Goal: Information Seeking & Learning: Learn about a topic

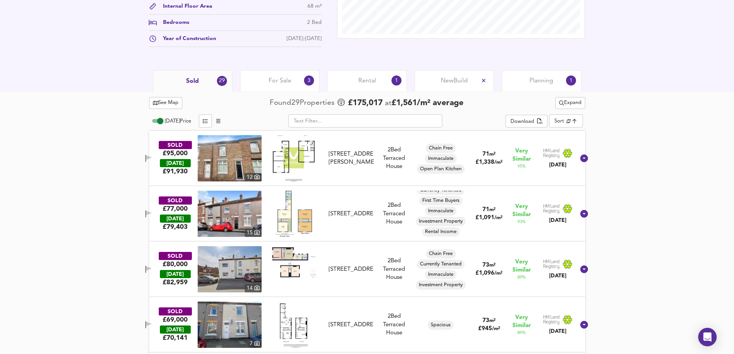
scroll to position [310, 0]
click at [248, 216] on img at bounding box center [230, 214] width 64 height 46
click at [238, 162] on img at bounding box center [230, 159] width 64 height 46
click at [268, 79] on span "For Sale" at bounding box center [279, 81] width 23 height 8
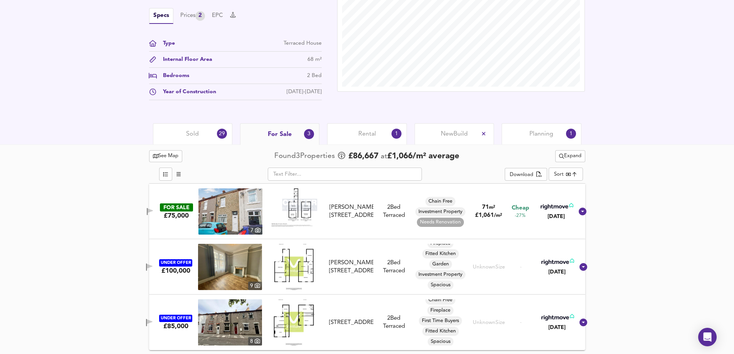
scroll to position [6, 0]
click at [310, 266] on img at bounding box center [293, 267] width 39 height 46
click at [217, 217] on img at bounding box center [230, 211] width 64 height 46
click at [236, 268] on img at bounding box center [230, 267] width 64 height 46
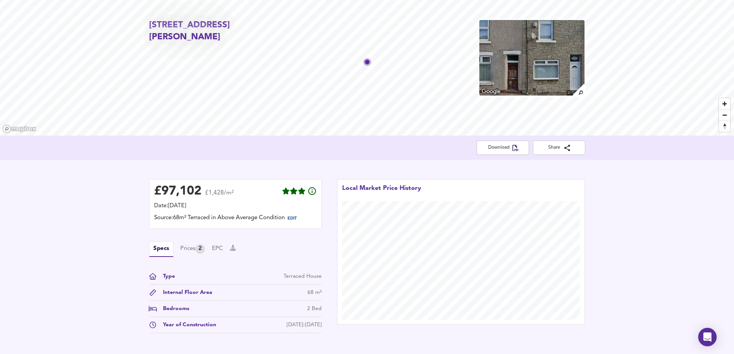
scroll to position [0, 0]
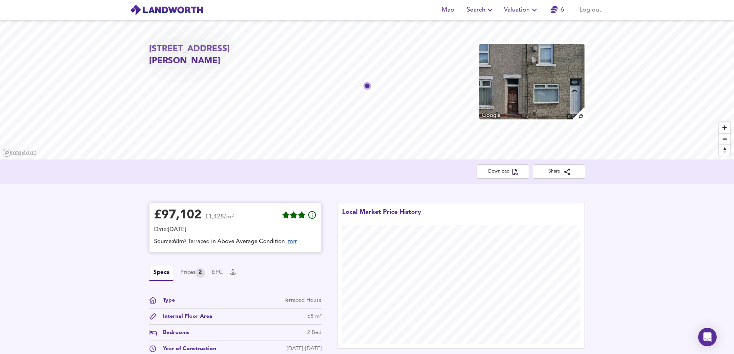
click at [292, 243] on span "EDIT" at bounding box center [291, 242] width 9 height 4
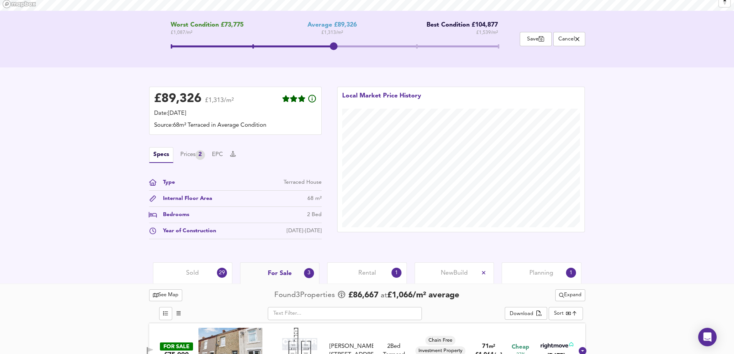
scroll to position [154, 0]
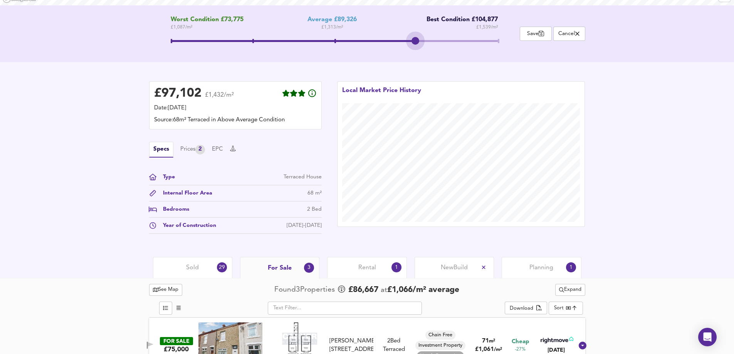
click at [415, 40] on span at bounding box center [334, 41] width 327 height 2
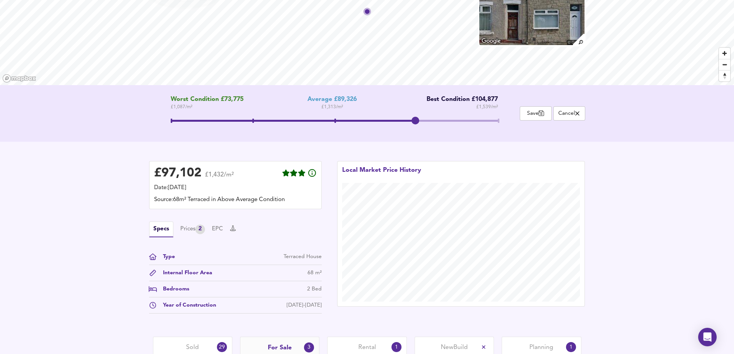
scroll to position [57, 0]
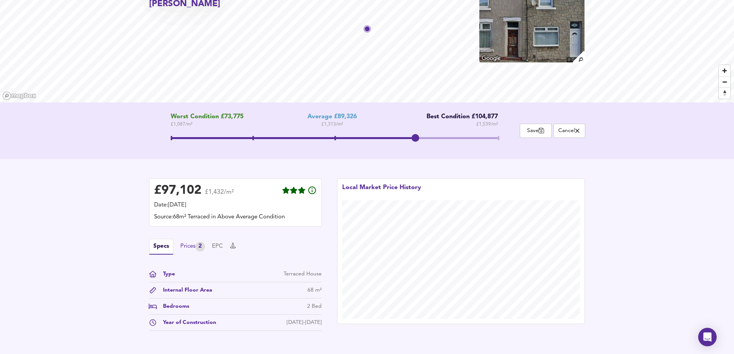
click at [189, 247] on div "Prices 2" at bounding box center [192, 247] width 25 height 10
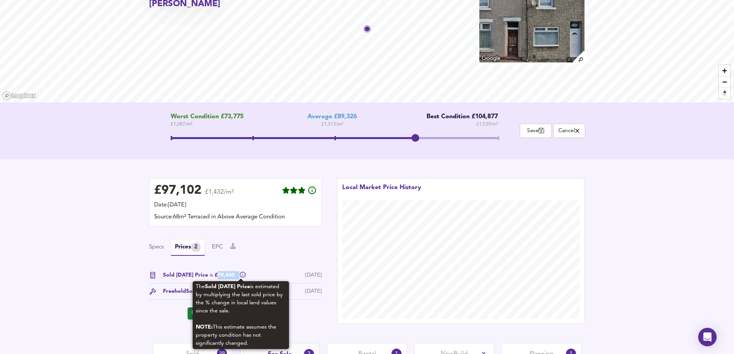
drag, startPoint x: 214, startPoint y: 274, endPoint x: 238, endPoint y: 274, distance: 24.6
click at [238, 274] on div "Sold [DATE] Price is £59,440" at bounding box center [204, 275] width 83 height 8
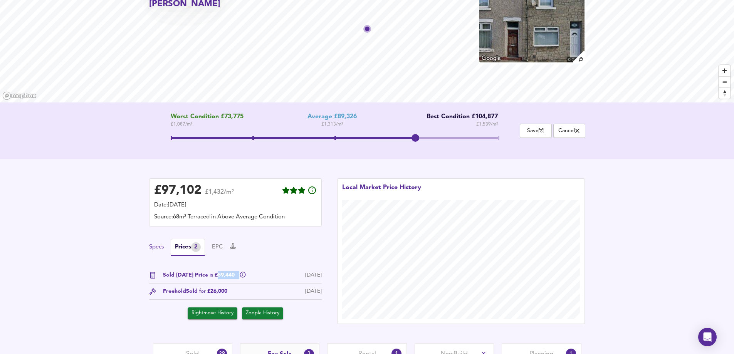
click at [154, 246] on button "Specs" at bounding box center [156, 247] width 15 height 8
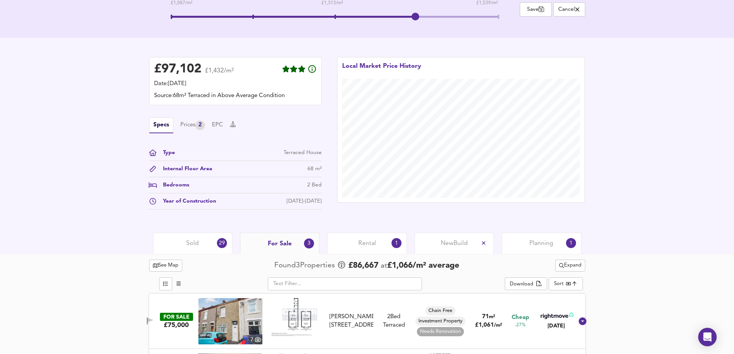
scroll to position [211, 0]
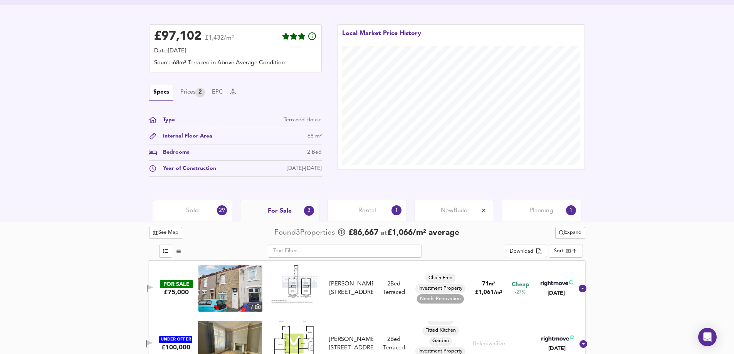
click at [540, 211] on span "Planning" at bounding box center [541, 210] width 24 height 8
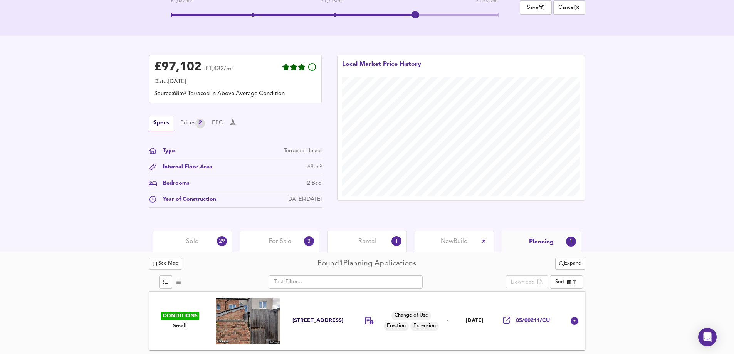
click at [185, 243] on div "Sold 29" at bounding box center [192, 241] width 79 height 21
